Goal: Navigation & Orientation: Find specific page/section

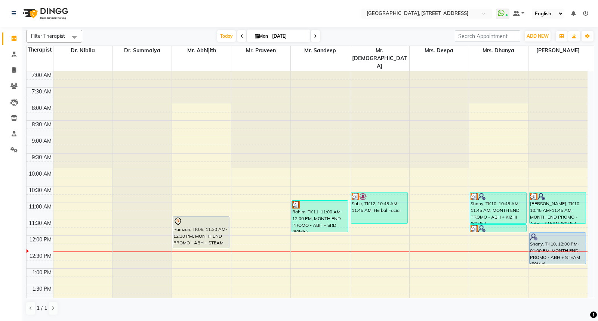
scroll to position [55, 0]
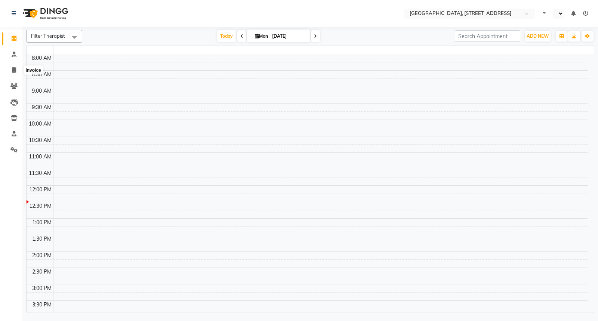
select select "en"
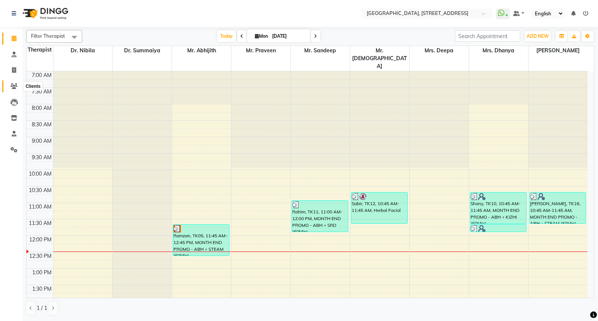
click at [17, 83] on span at bounding box center [13, 86] width 13 height 9
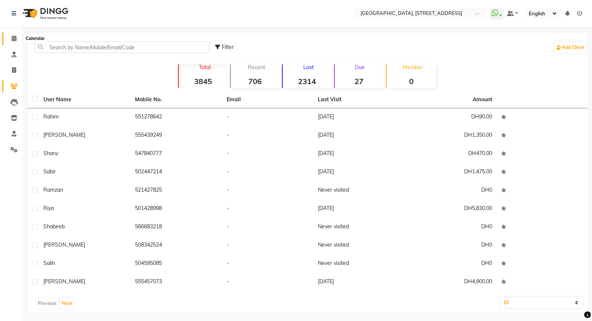
click at [13, 37] on icon at bounding box center [14, 39] width 5 height 6
